Goal: Task Accomplishment & Management: Use online tool/utility

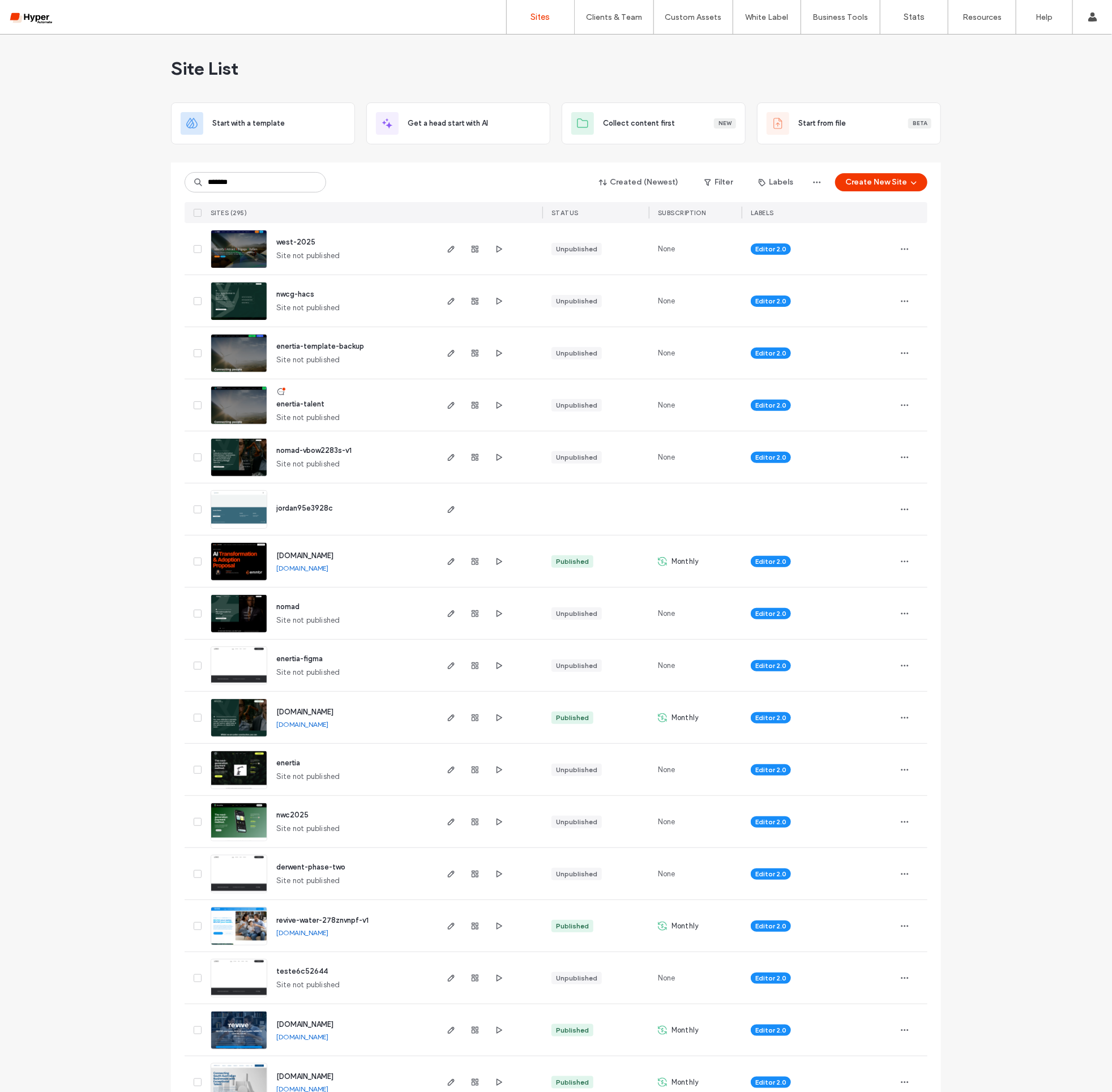
type input "*******"
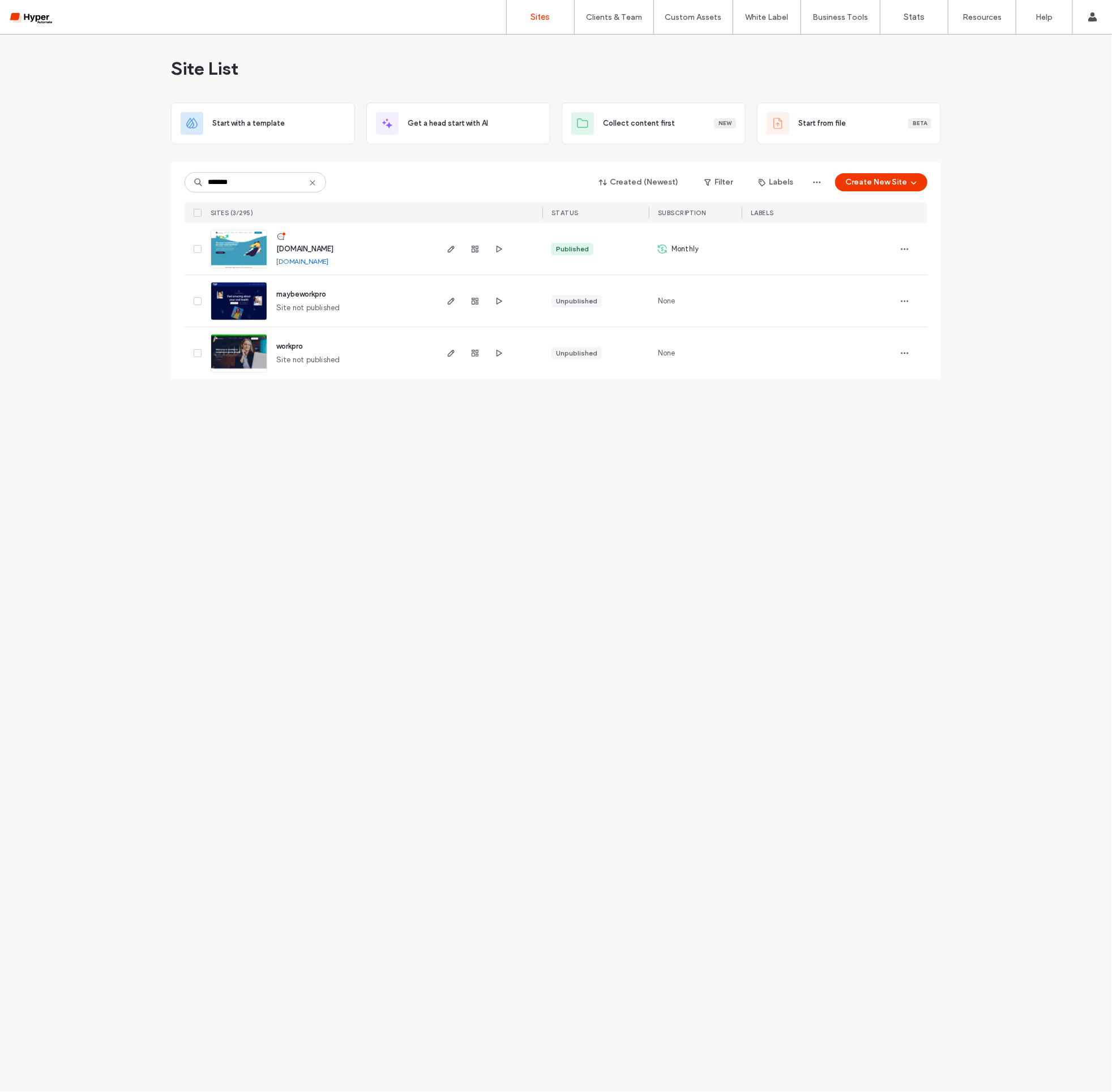
click at [330, 241] on div "www.workpro.com.au www.workpro.com.au" at bounding box center [351, 249] width 168 height 52
click at [333, 248] on span "www.workpro.com.au" at bounding box center [305, 249] width 57 height 9
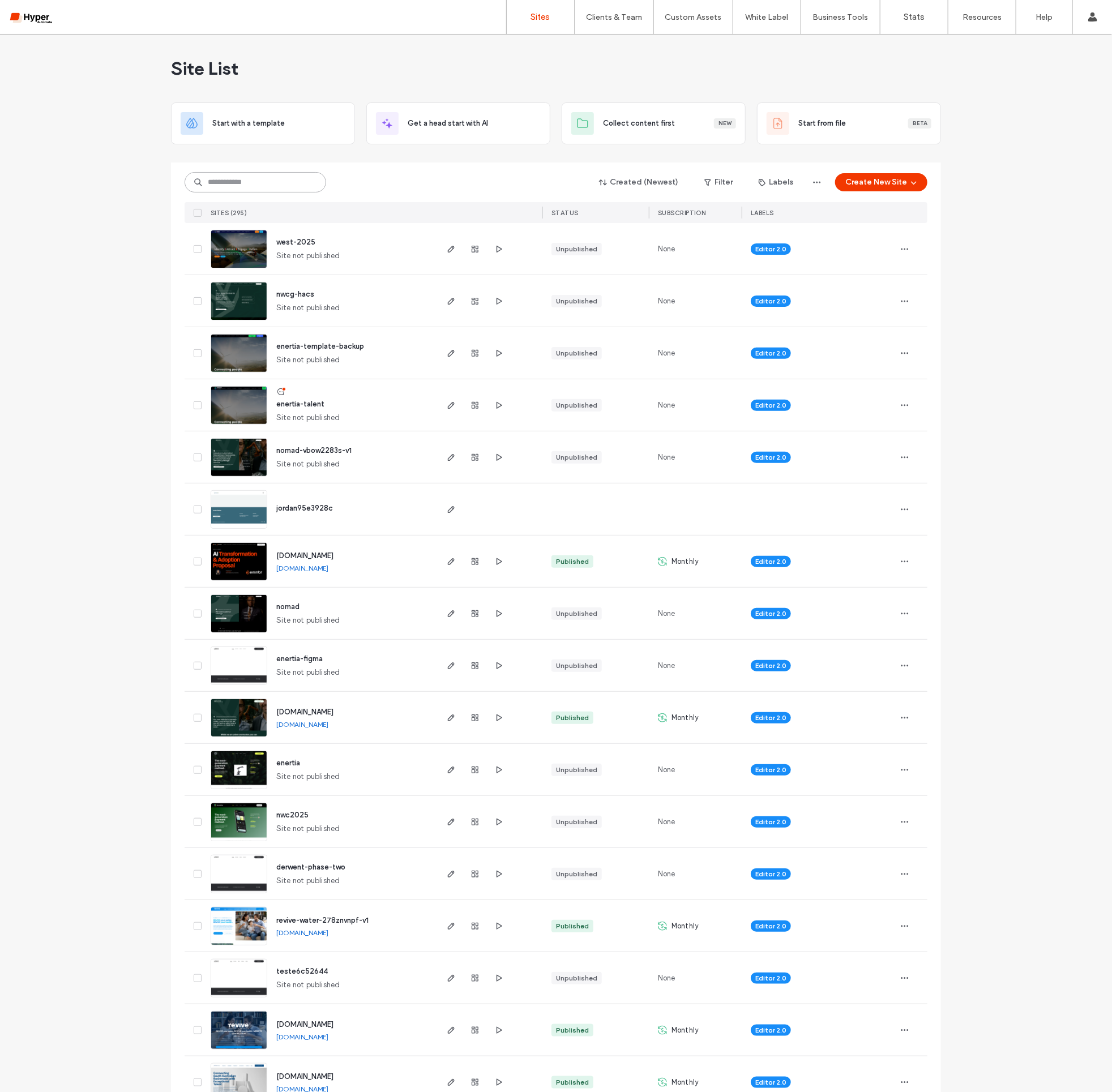
click at [263, 188] on input at bounding box center [255, 183] width 142 height 21
click at [254, 178] on input at bounding box center [255, 183] width 142 height 21
type input "*********"
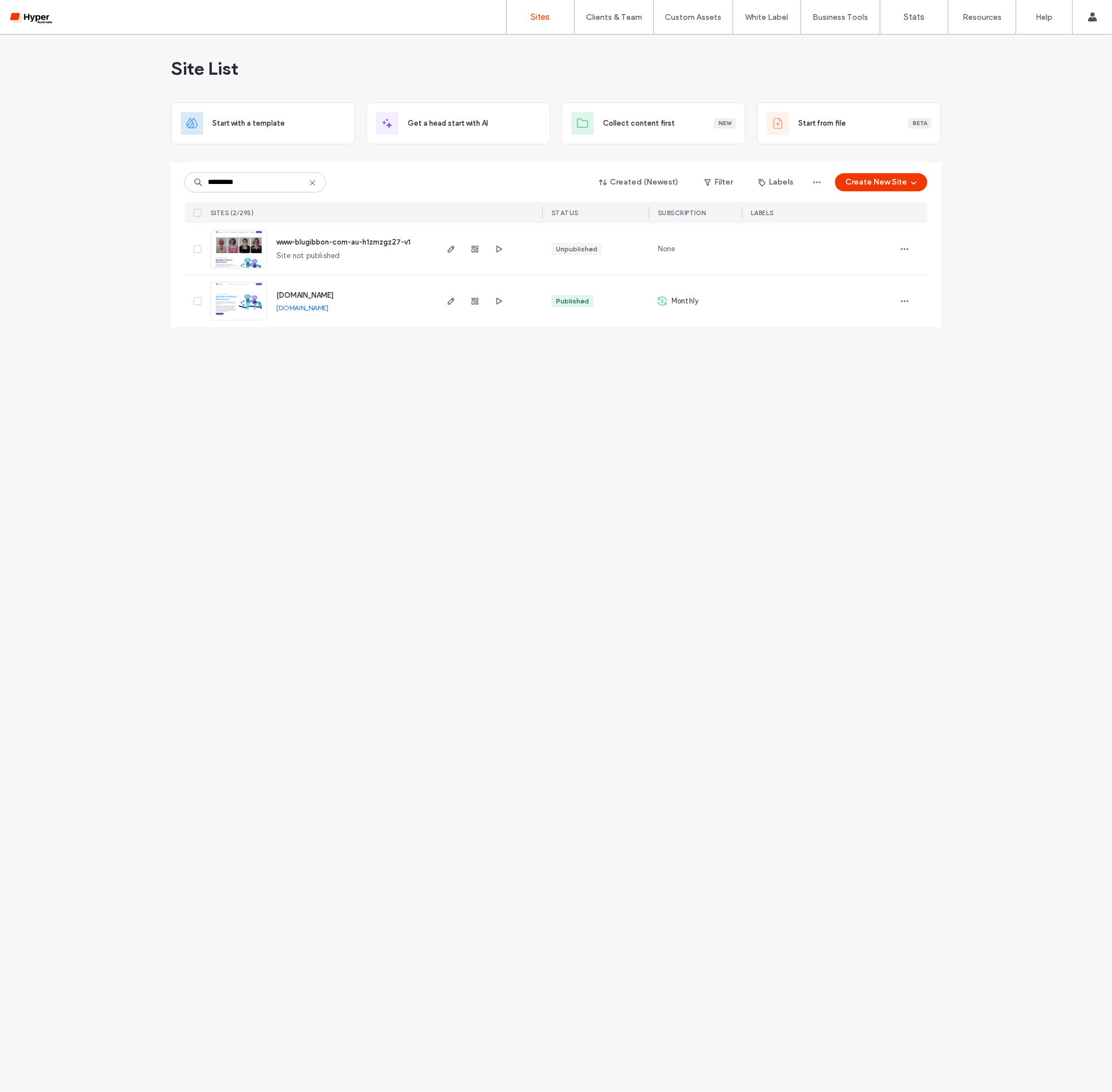
click at [330, 295] on span "[DOMAIN_NAME]" at bounding box center [305, 295] width 57 height 9
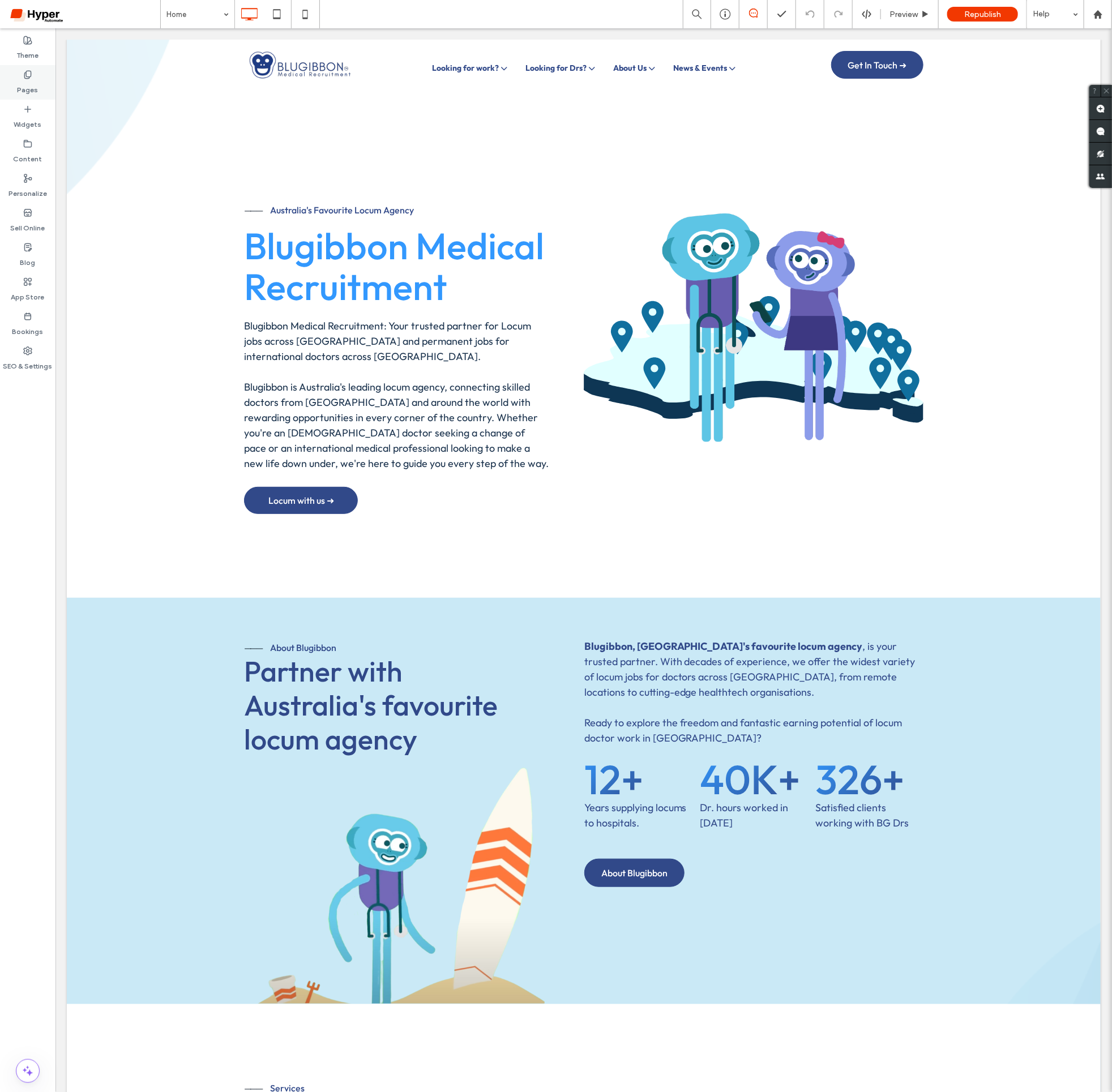
click at [40, 80] on div "Pages" at bounding box center [28, 82] width 55 height 35
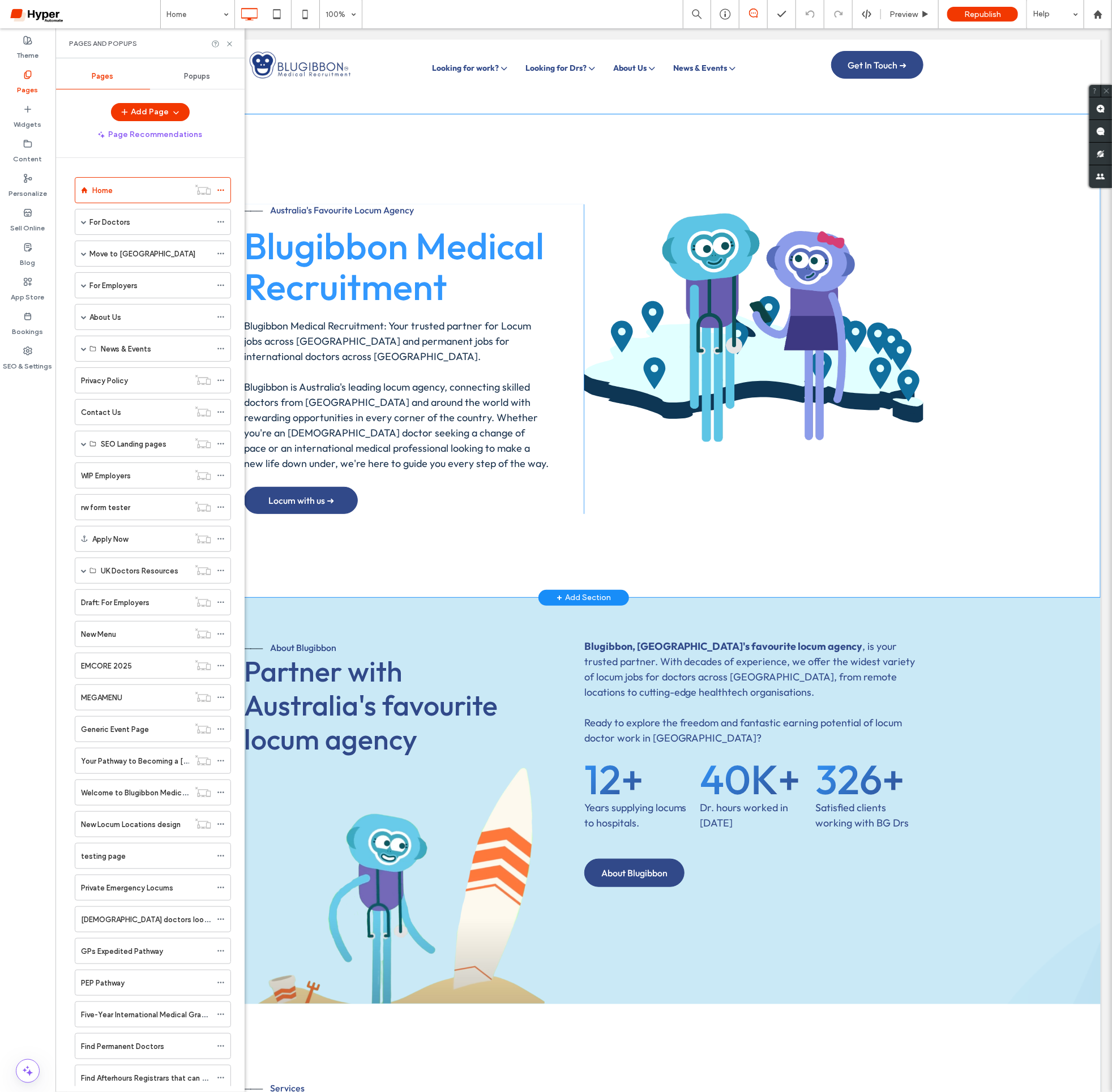
click at [447, 142] on div "Australia's Favourite Locum Agency Blugibbon Medical Recruitment Blugibbon Medi…" at bounding box center [582, 348] width 679 height 412
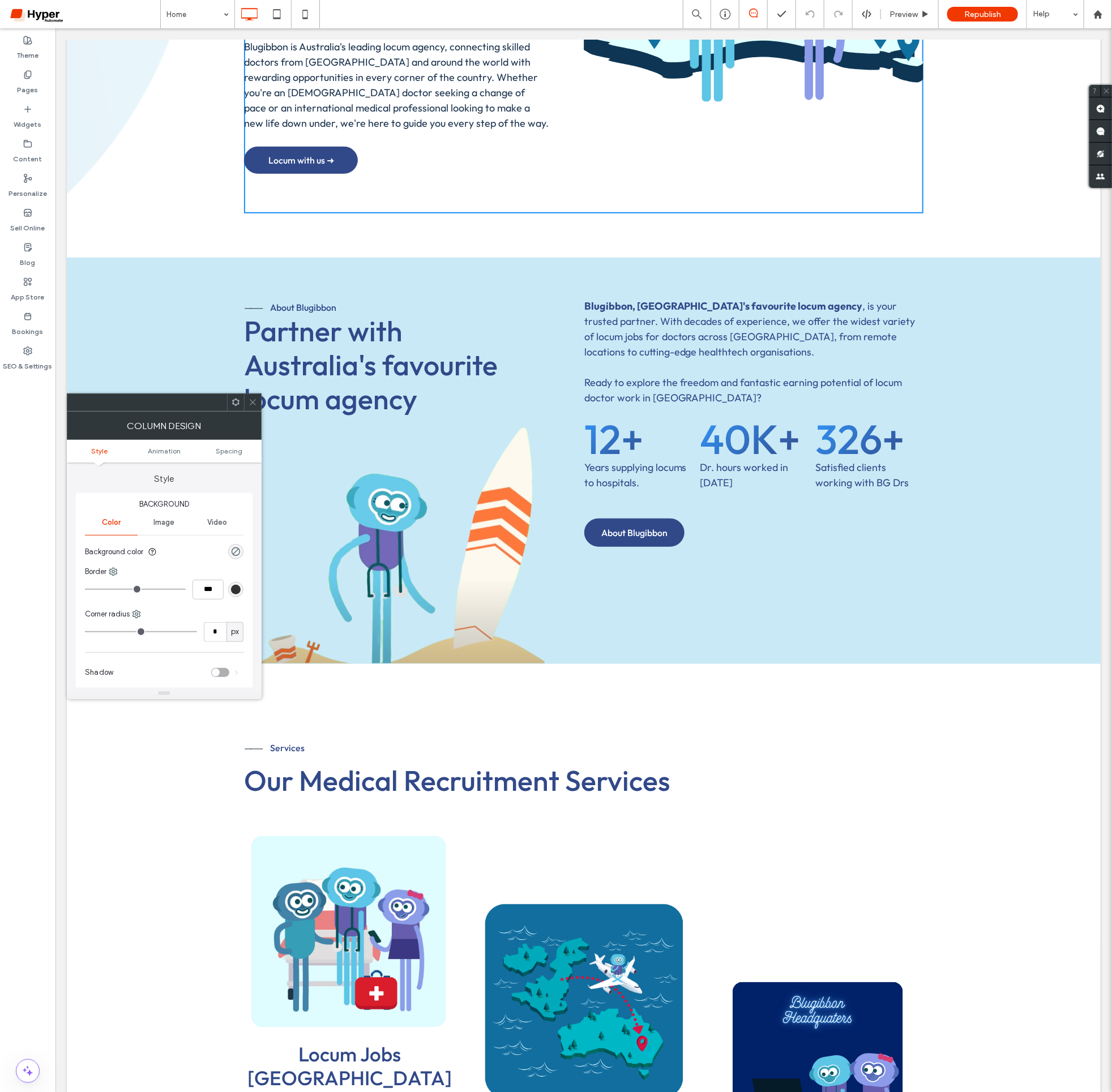
scroll to position [433, 0]
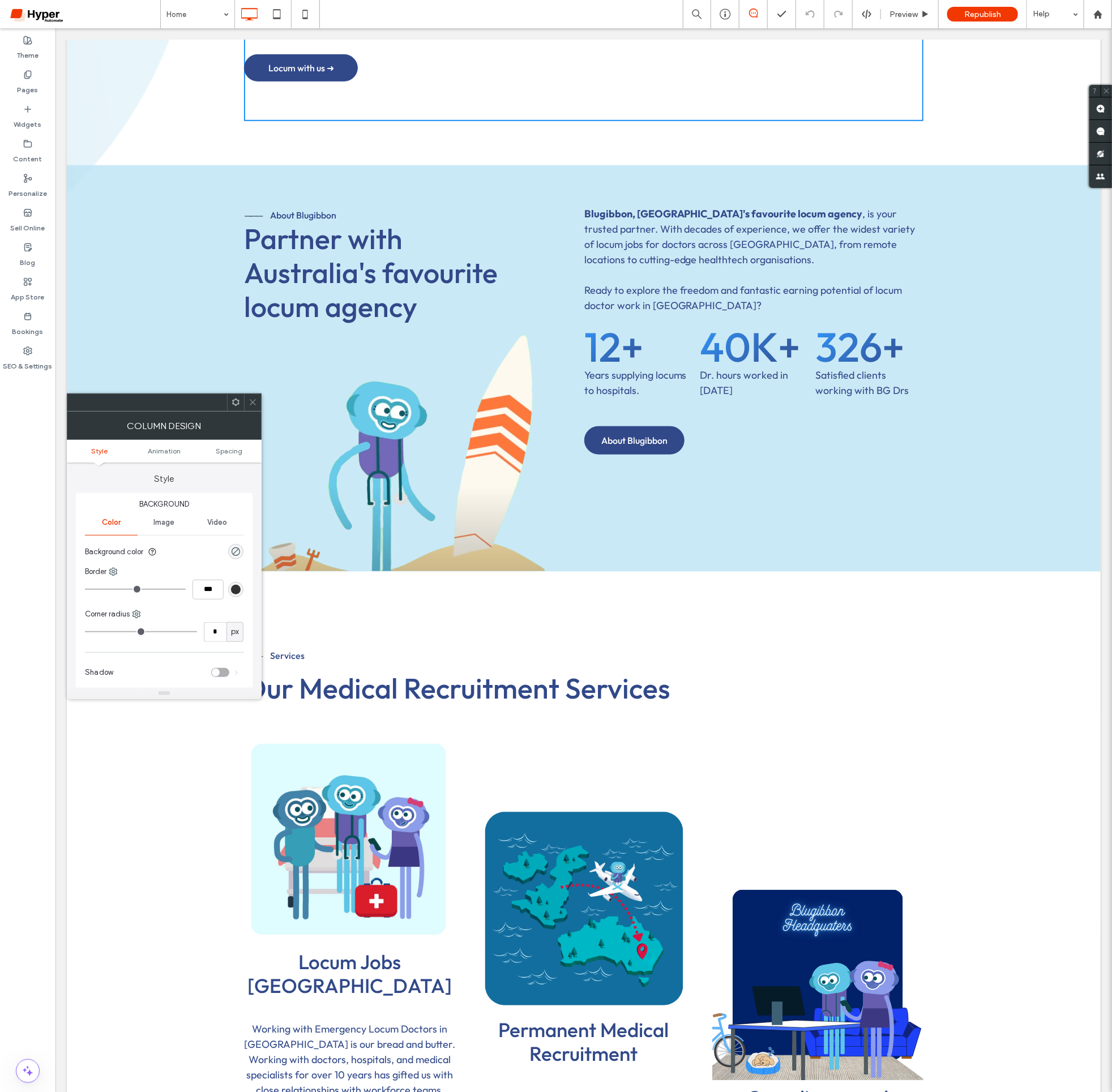
click at [252, 397] on span at bounding box center [253, 402] width 9 height 17
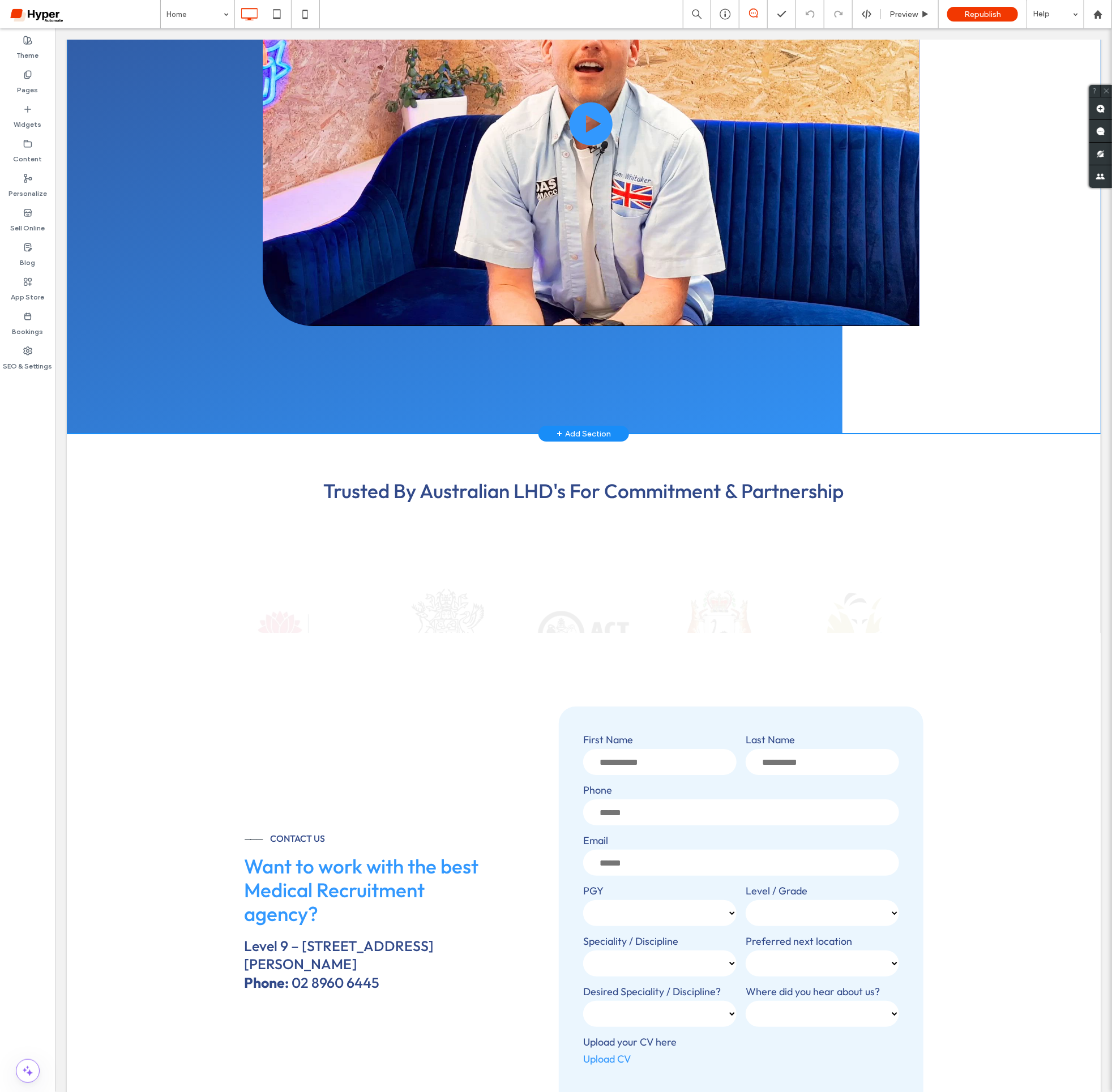
scroll to position [2054, 0]
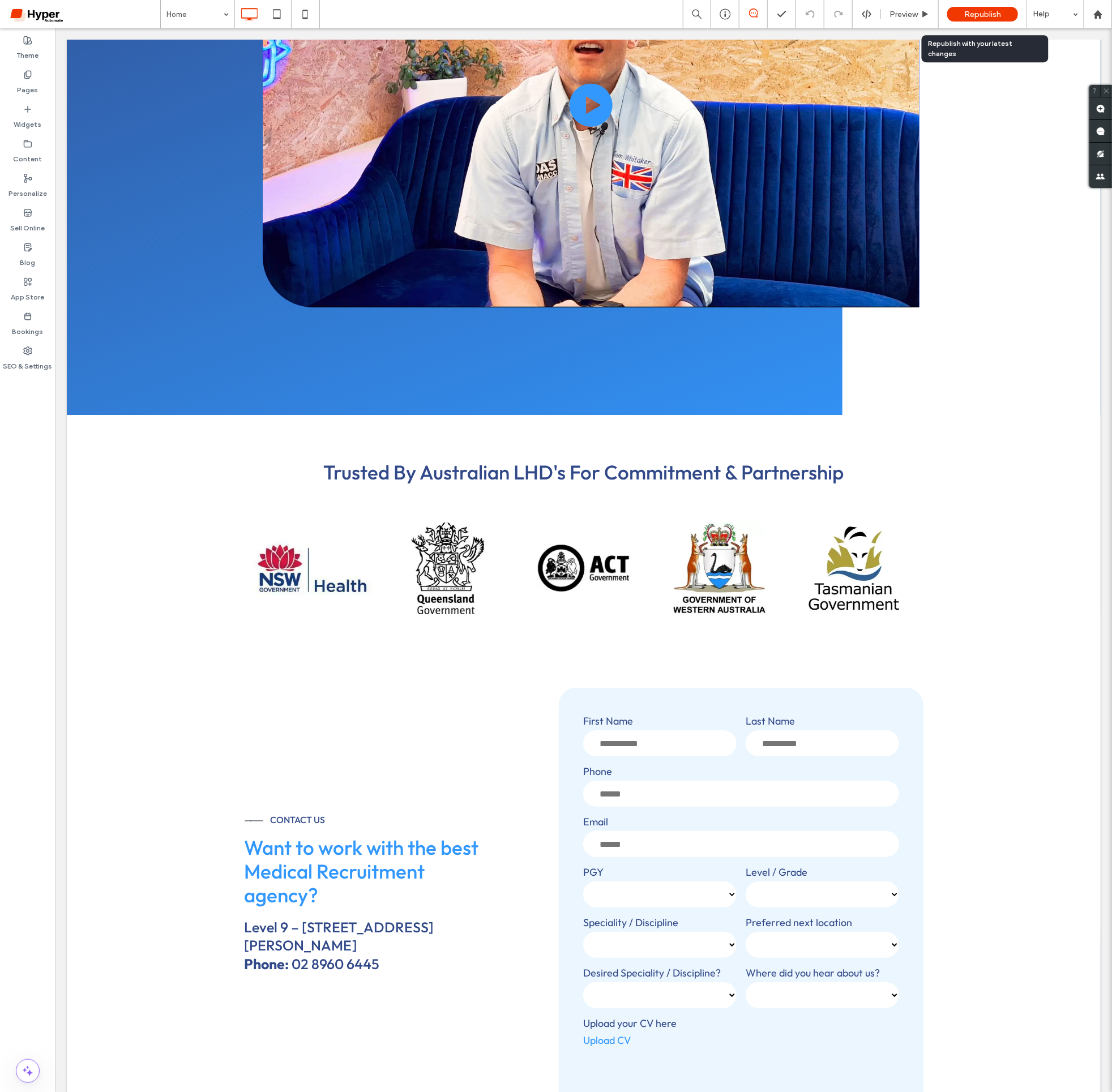
click at [1006, 16] on div "Republish" at bounding box center [982, 14] width 71 height 15
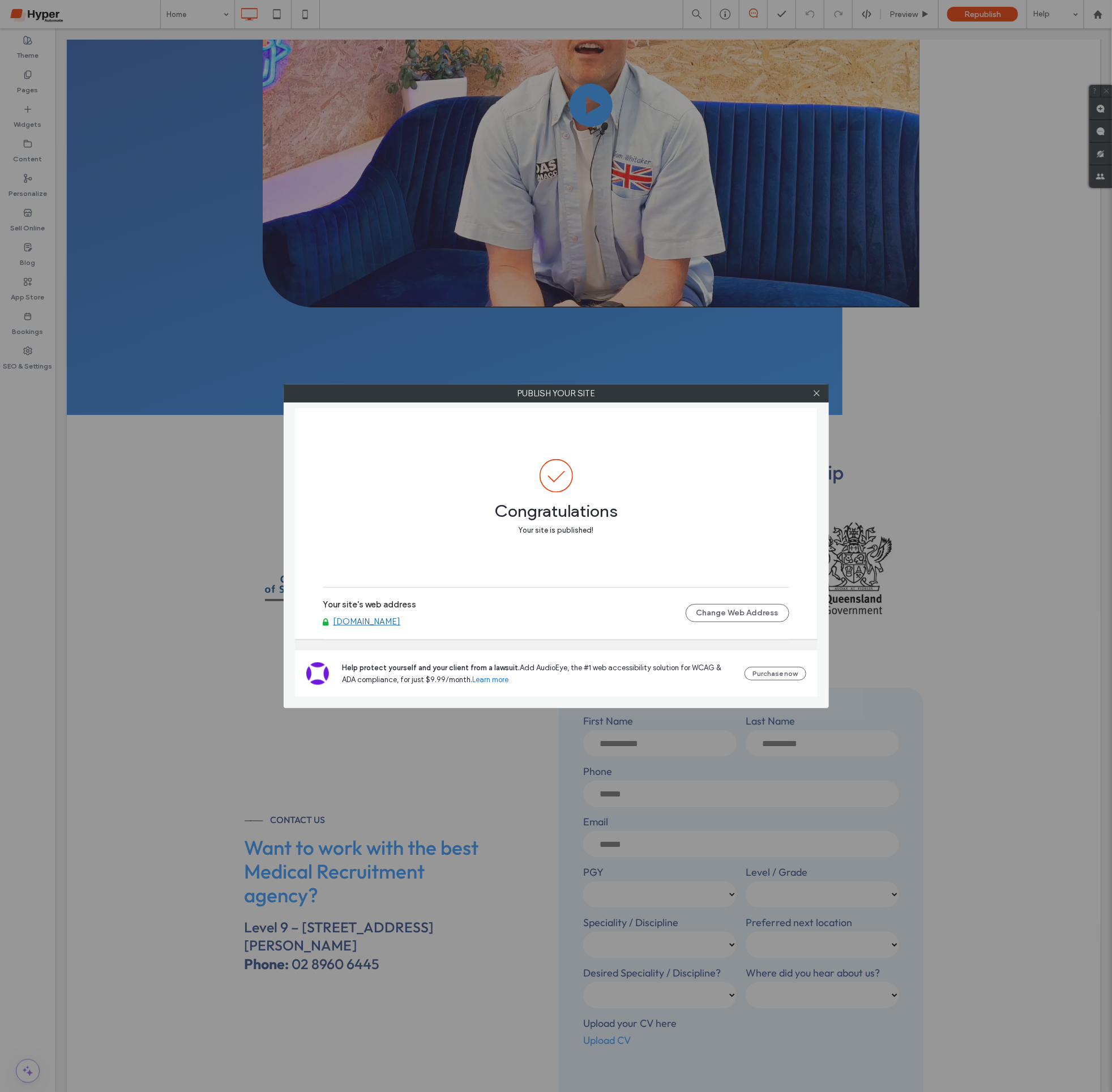
scroll to position [2054, 0]
